Goal: Information Seeking & Learning: Learn about a topic

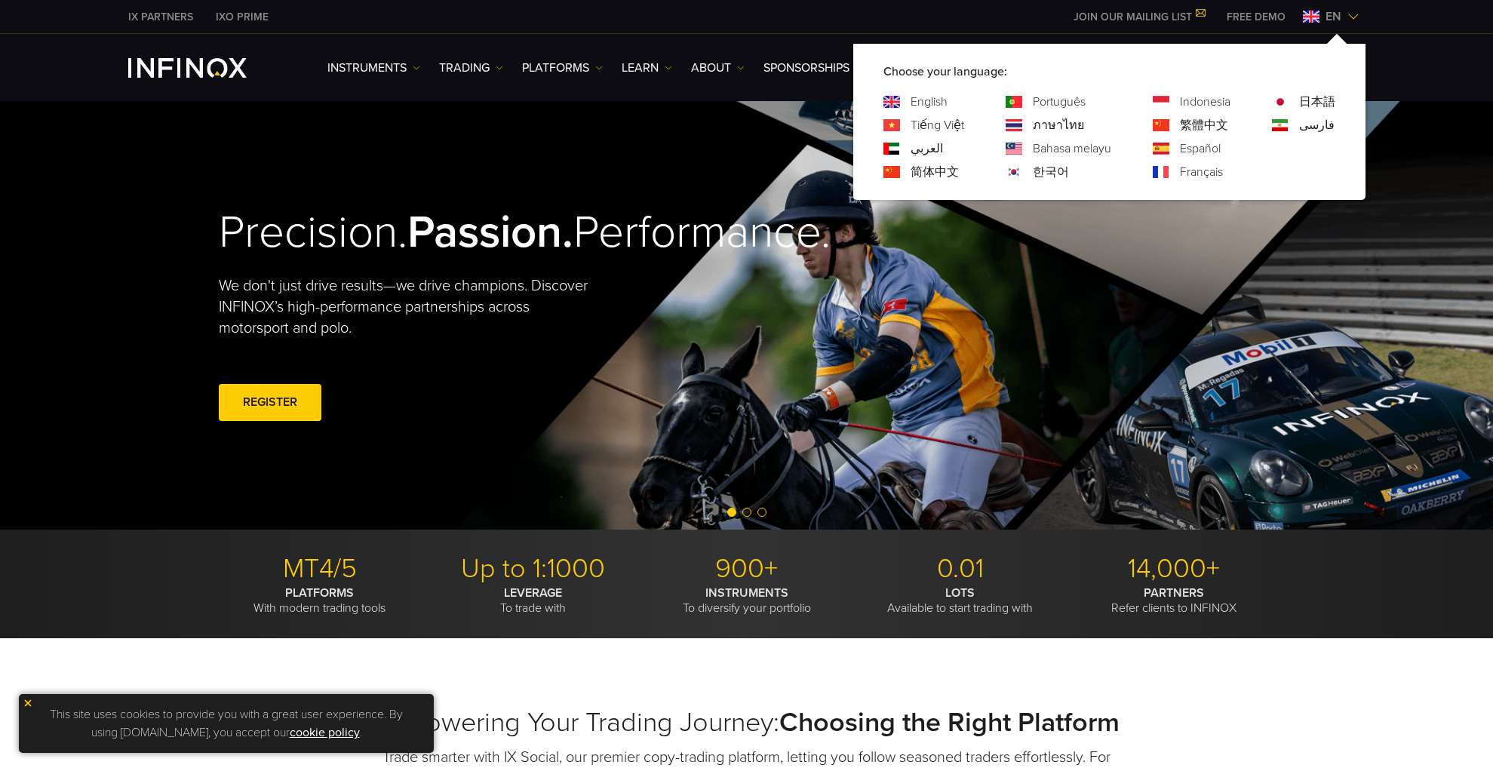
click at [502, 205] on strong "Passion." at bounding box center [490, 232] width 166 height 54
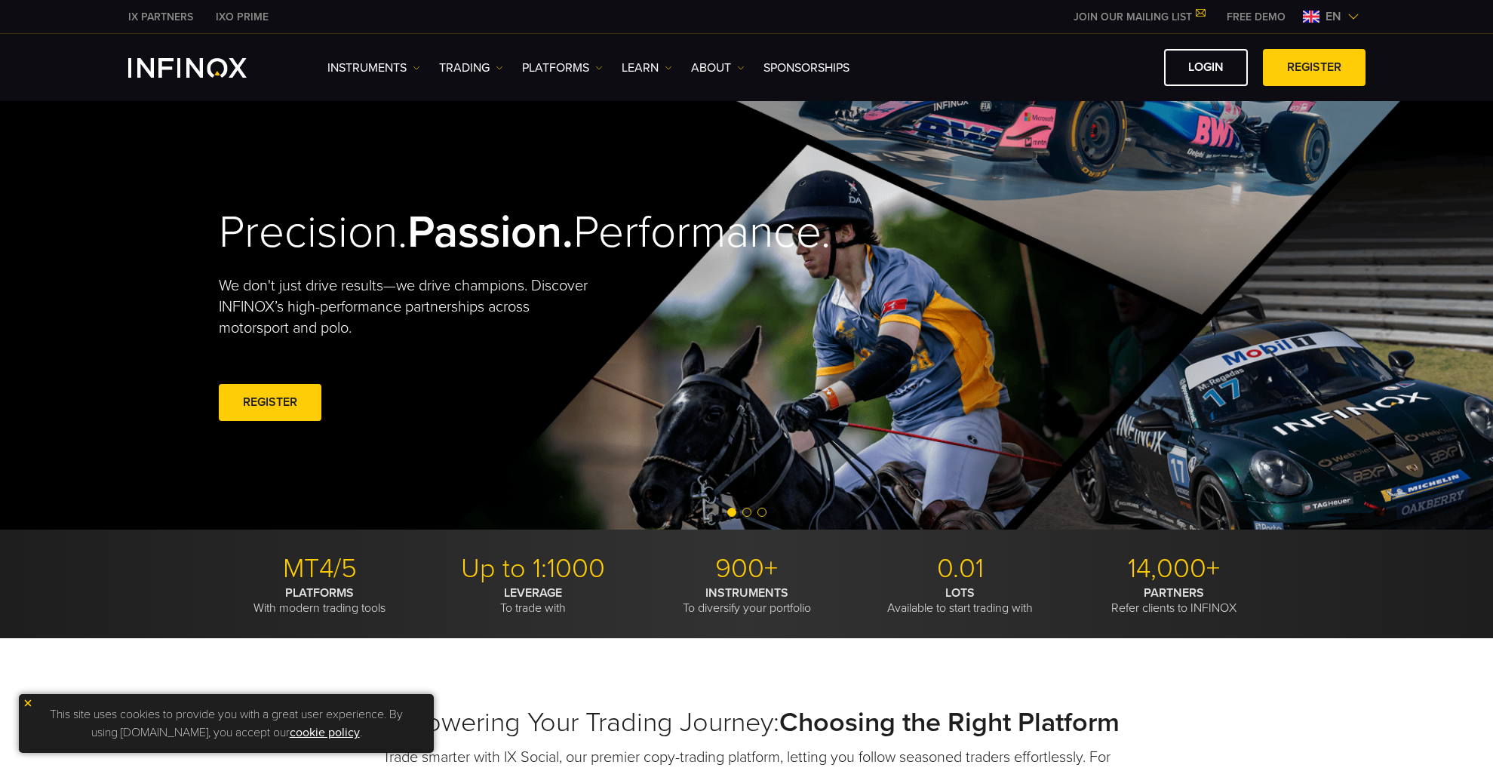
click at [502, 205] on strong "Passion." at bounding box center [490, 232] width 166 height 54
click at [379, 63] on link "Instruments" at bounding box center [373, 68] width 93 height 18
click at [478, 65] on link "TRADING" at bounding box center [471, 68] width 64 height 18
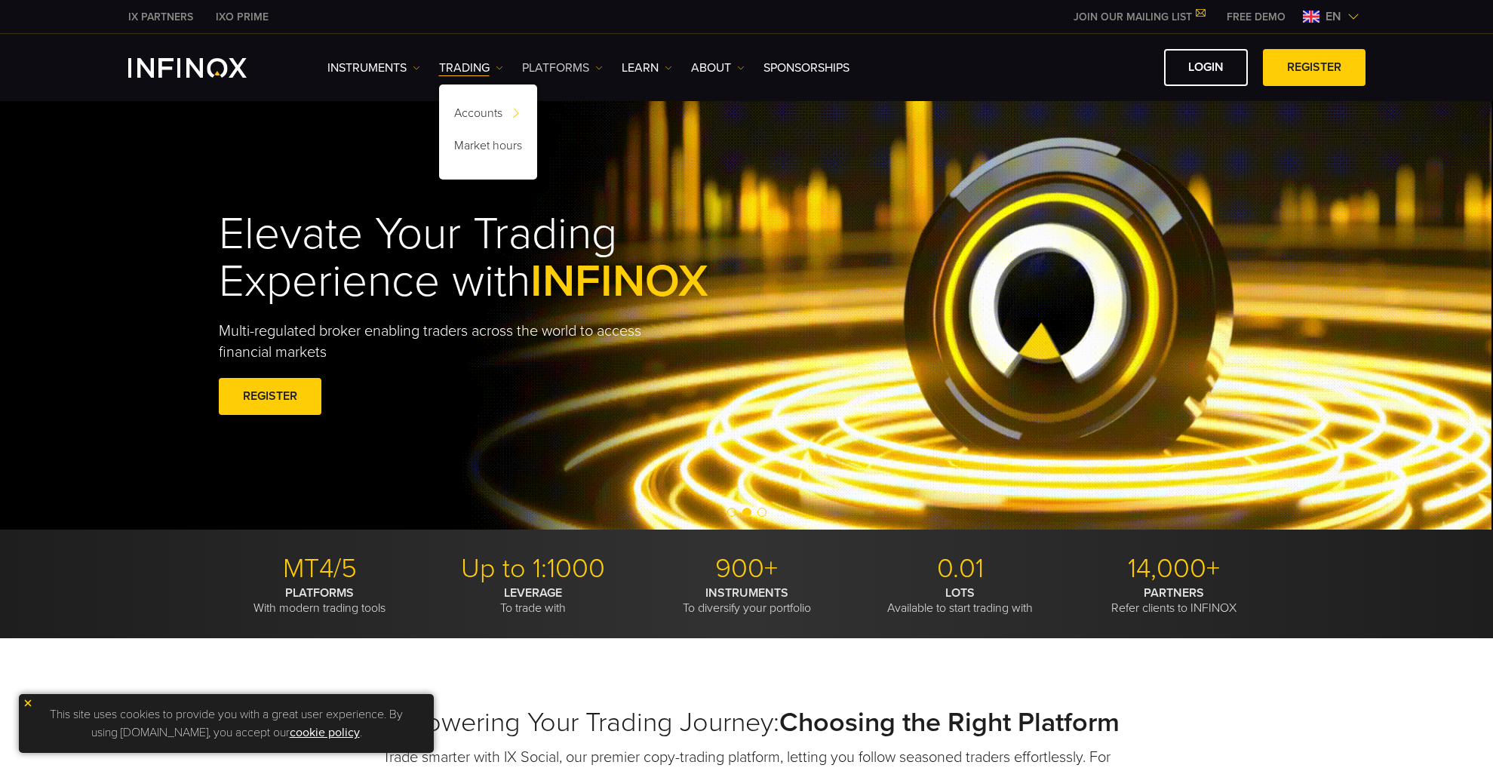
click at [556, 67] on link "PLATFORMS" at bounding box center [562, 68] width 81 height 18
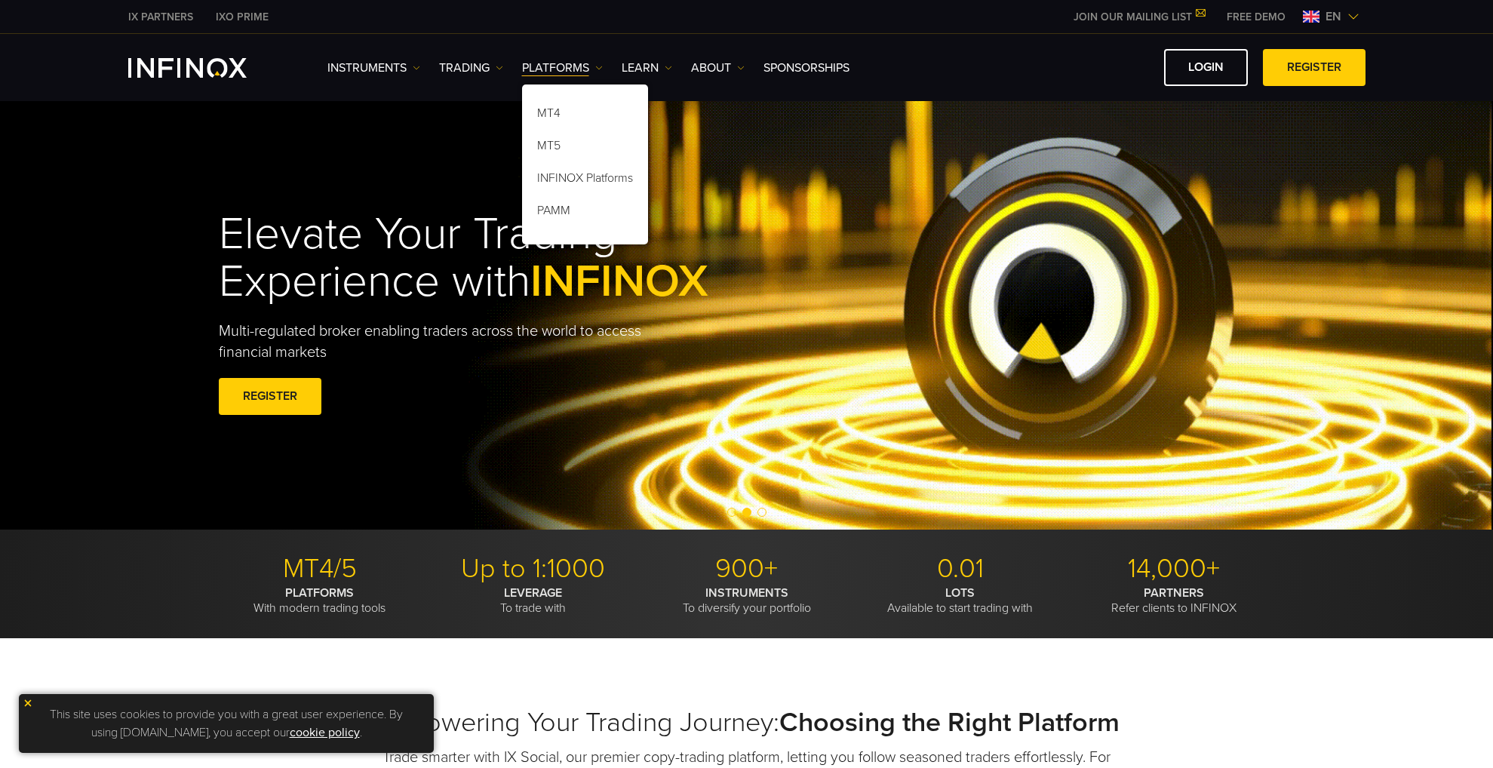
click at [653, 57] on div "Instruments Instruments Product Information TRADING Accounts" at bounding box center [846, 67] width 1038 height 37
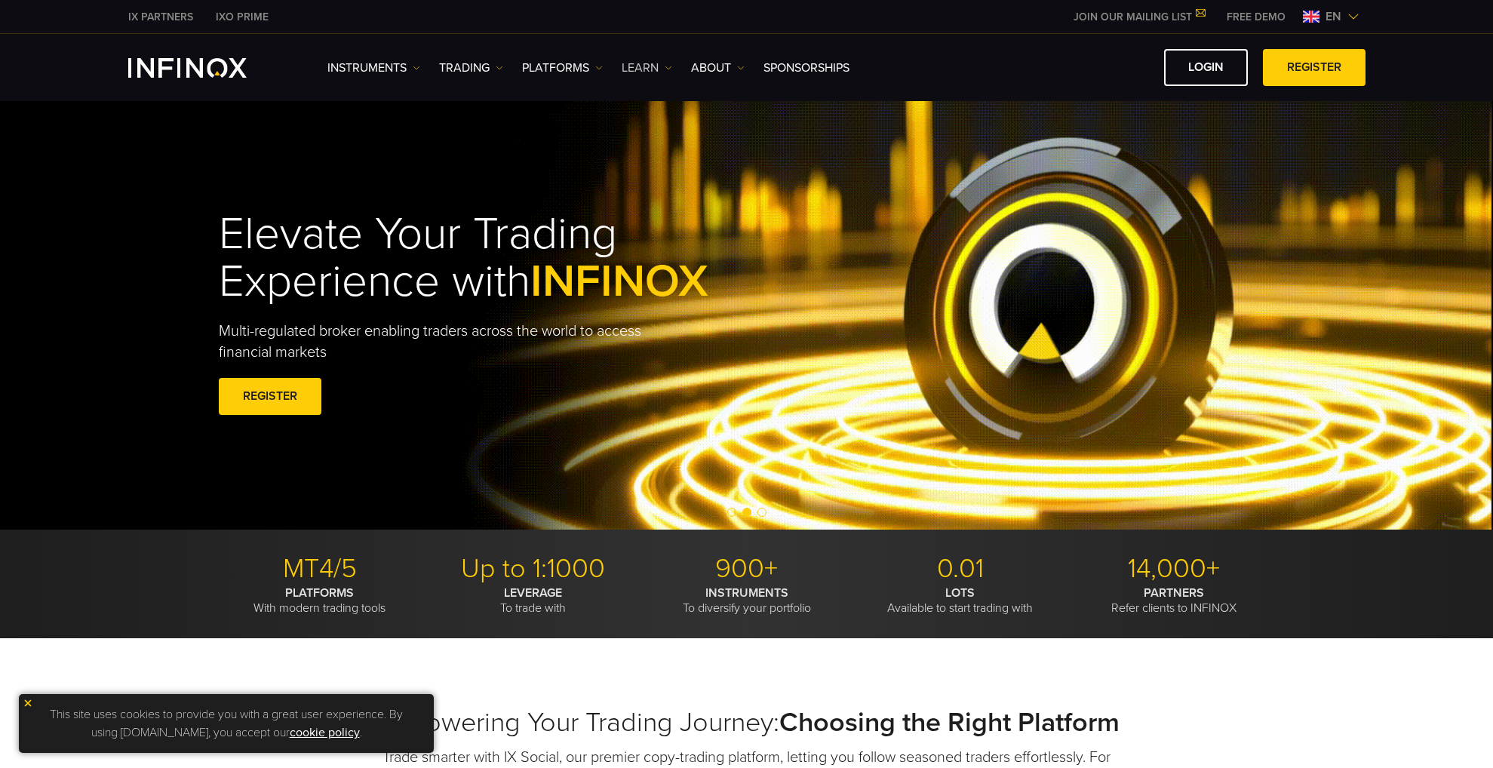
click at [630, 73] on link "Learn" at bounding box center [647, 68] width 51 height 18
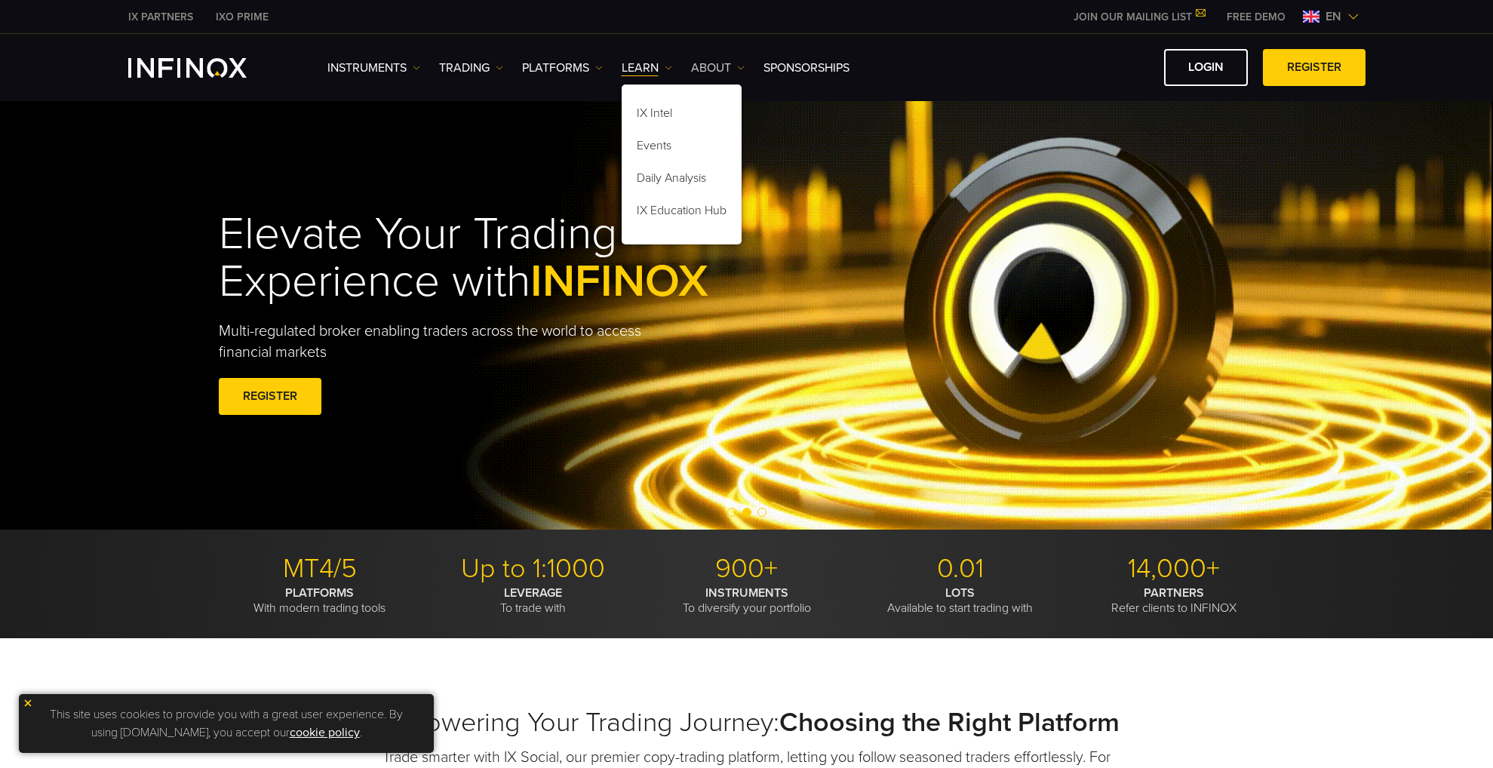
click at [713, 61] on link "ABOUT" at bounding box center [718, 68] width 54 height 18
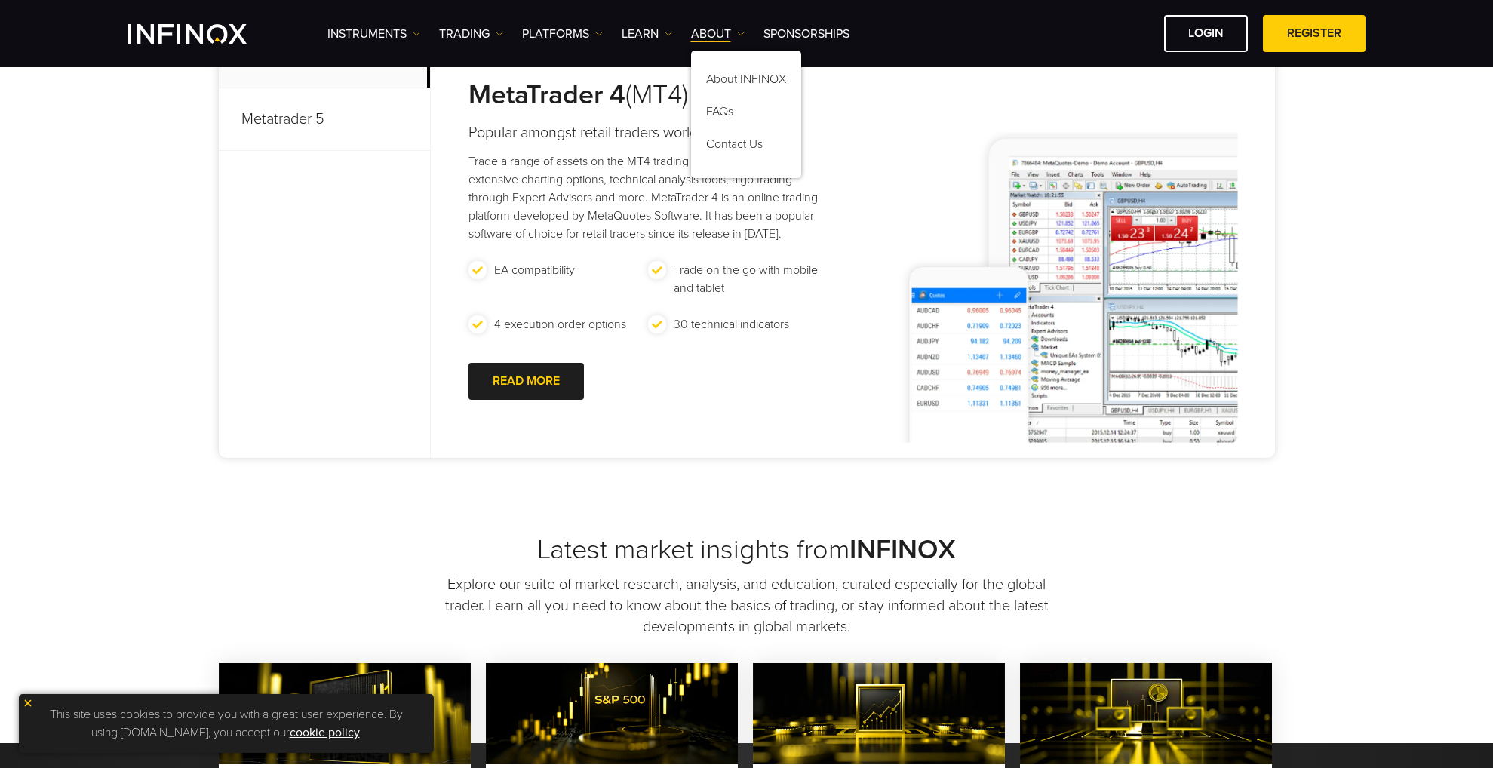
scroll to position [754, 0]
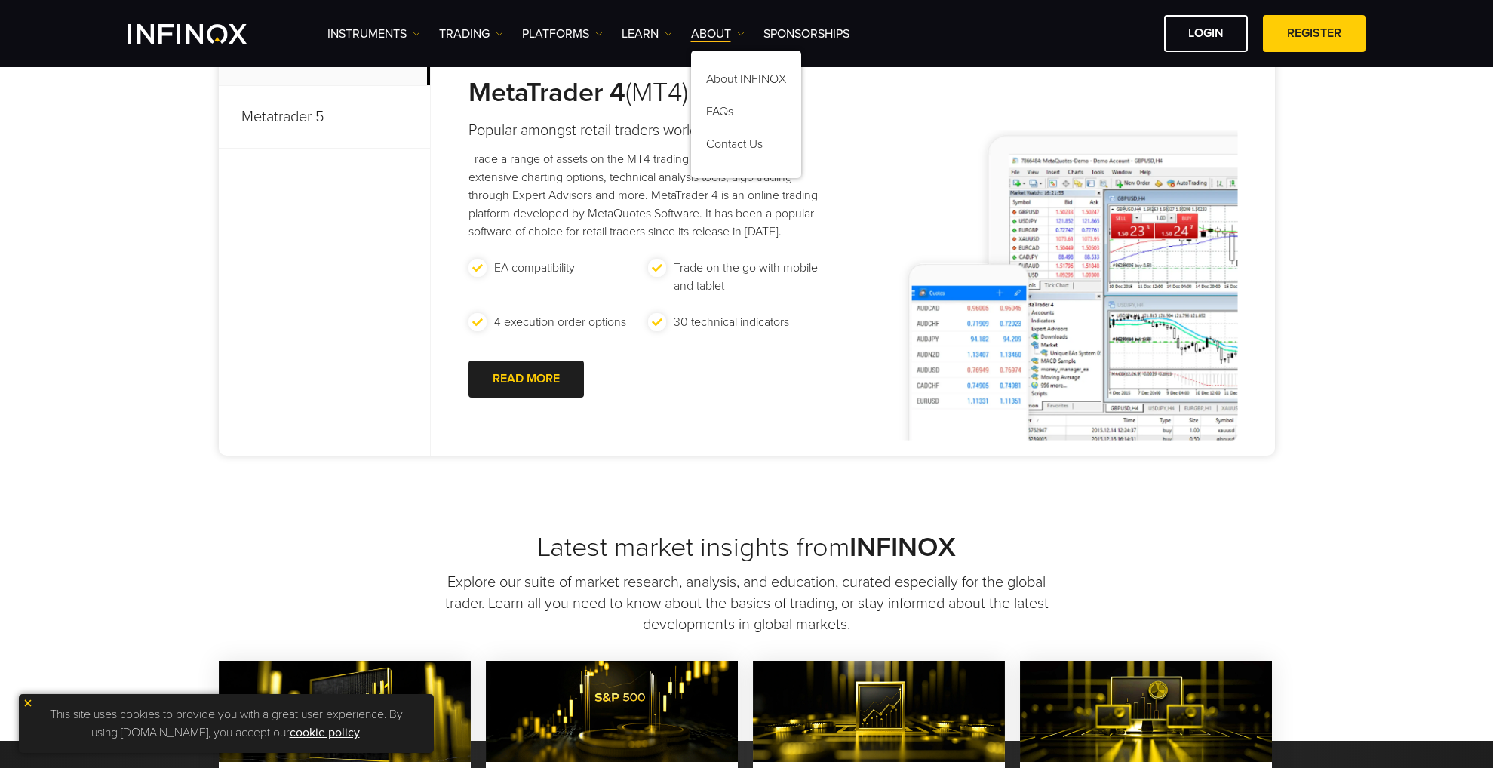
click at [730, 337] on li "30 technical indicators" at bounding box center [738, 331] width 180 height 36
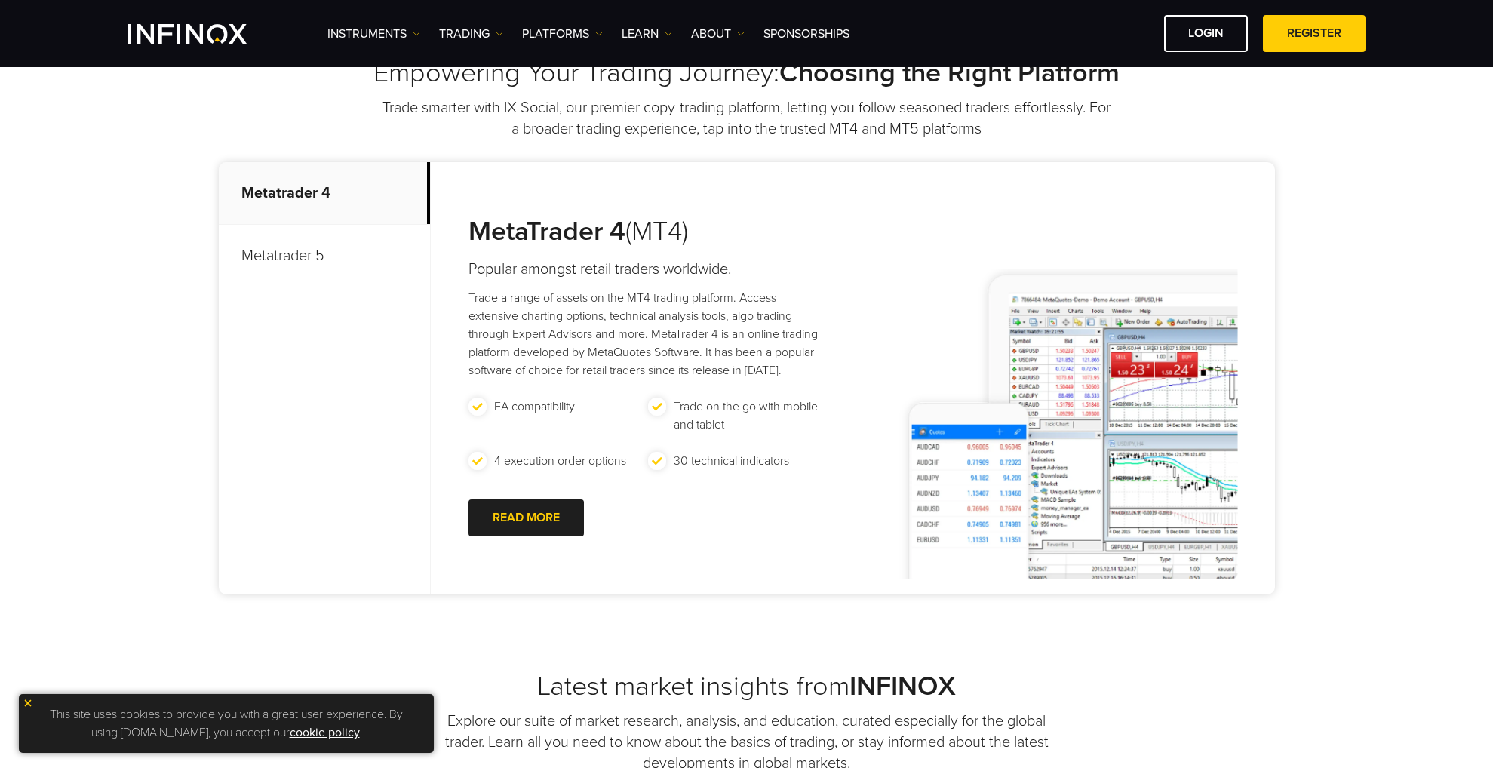
scroll to position [528, 0]
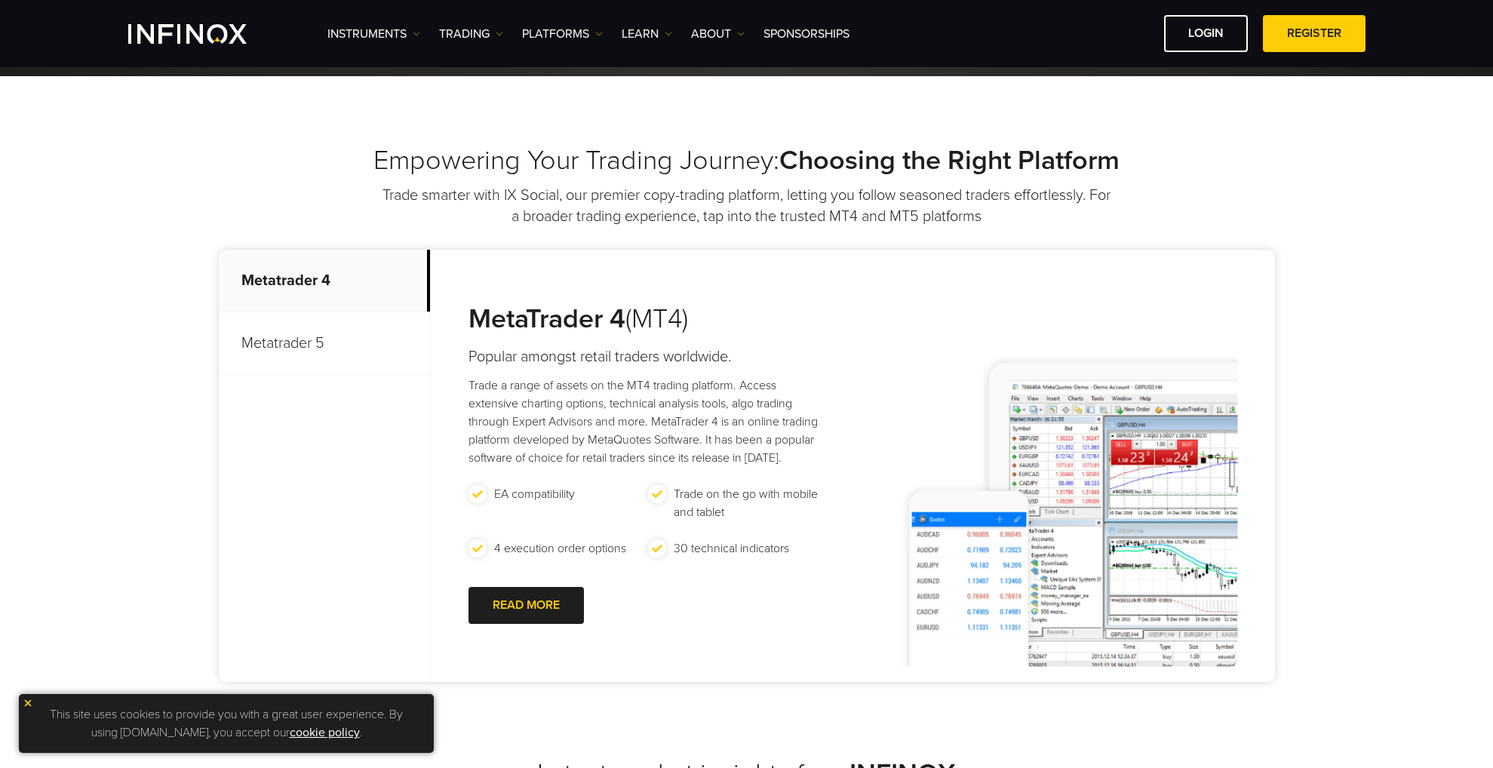
click at [313, 332] on p "Metatrader 5" at bounding box center [324, 343] width 211 height 63
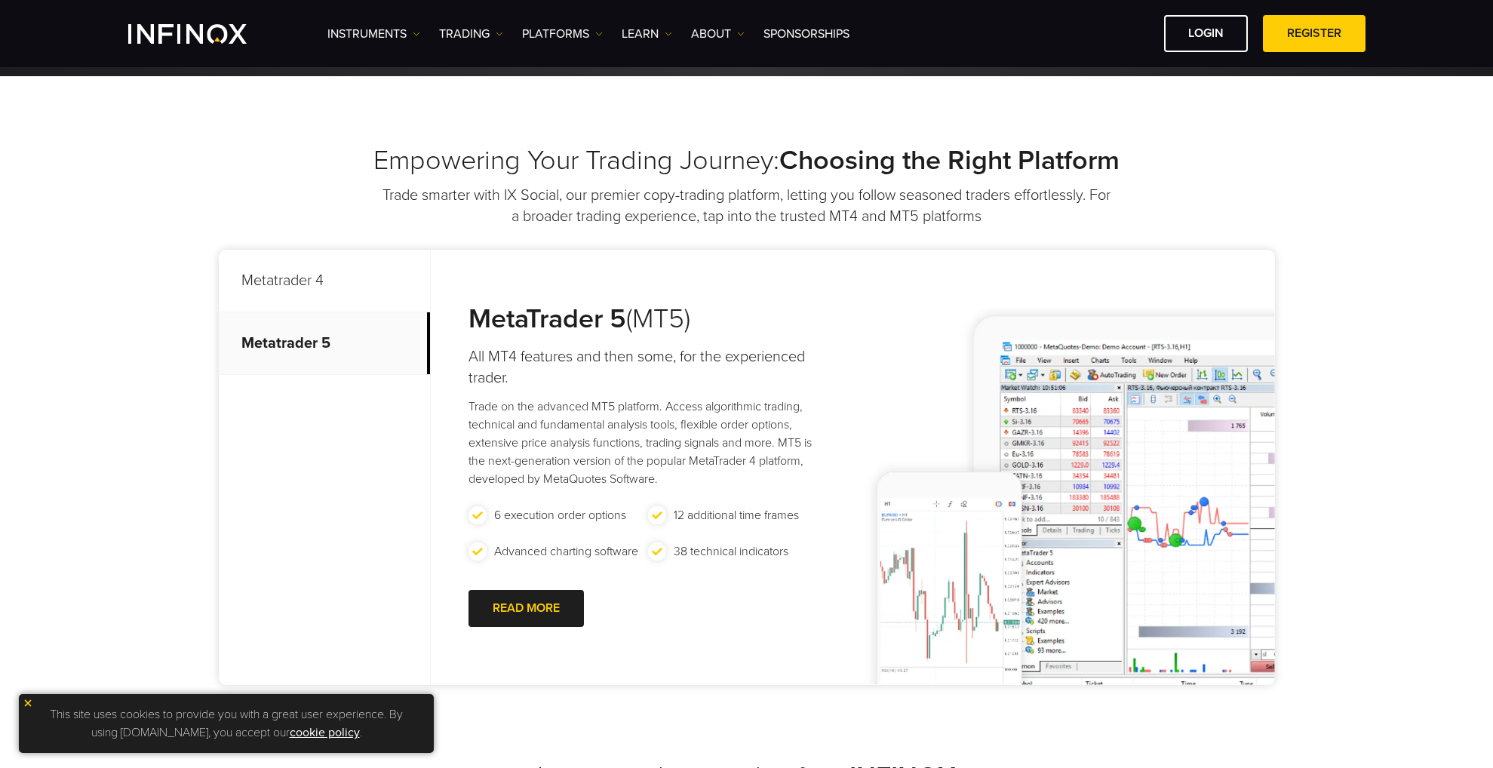
click at [551, 308] on strong "MetaTrader 5" at bounding box center [548, 319] width 158 height 32
